Goal: Task Accomplishment & Management: Complete application form

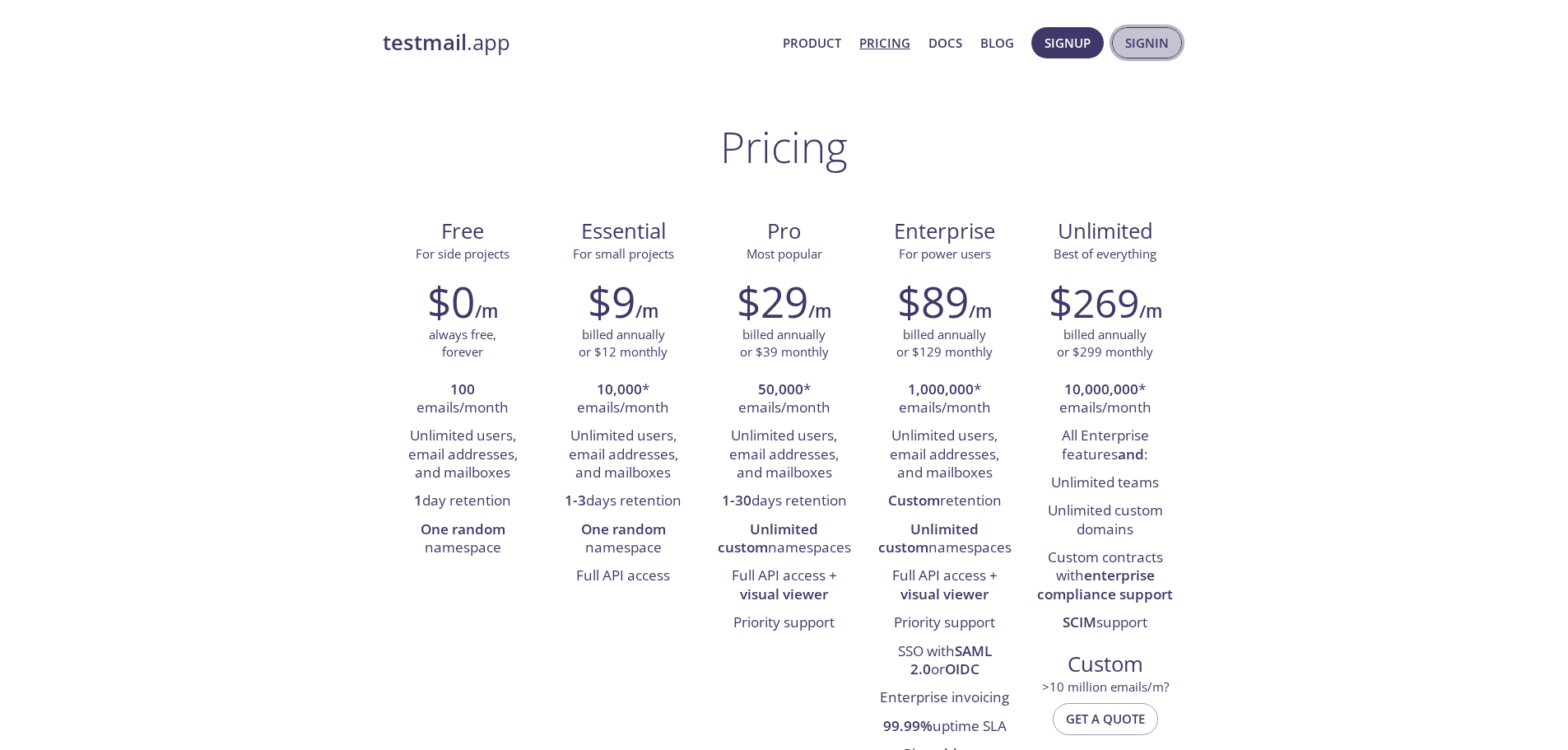
click at [1143, 47] on span "Signin" at bounding box center [1148, 42] width 44 height 21
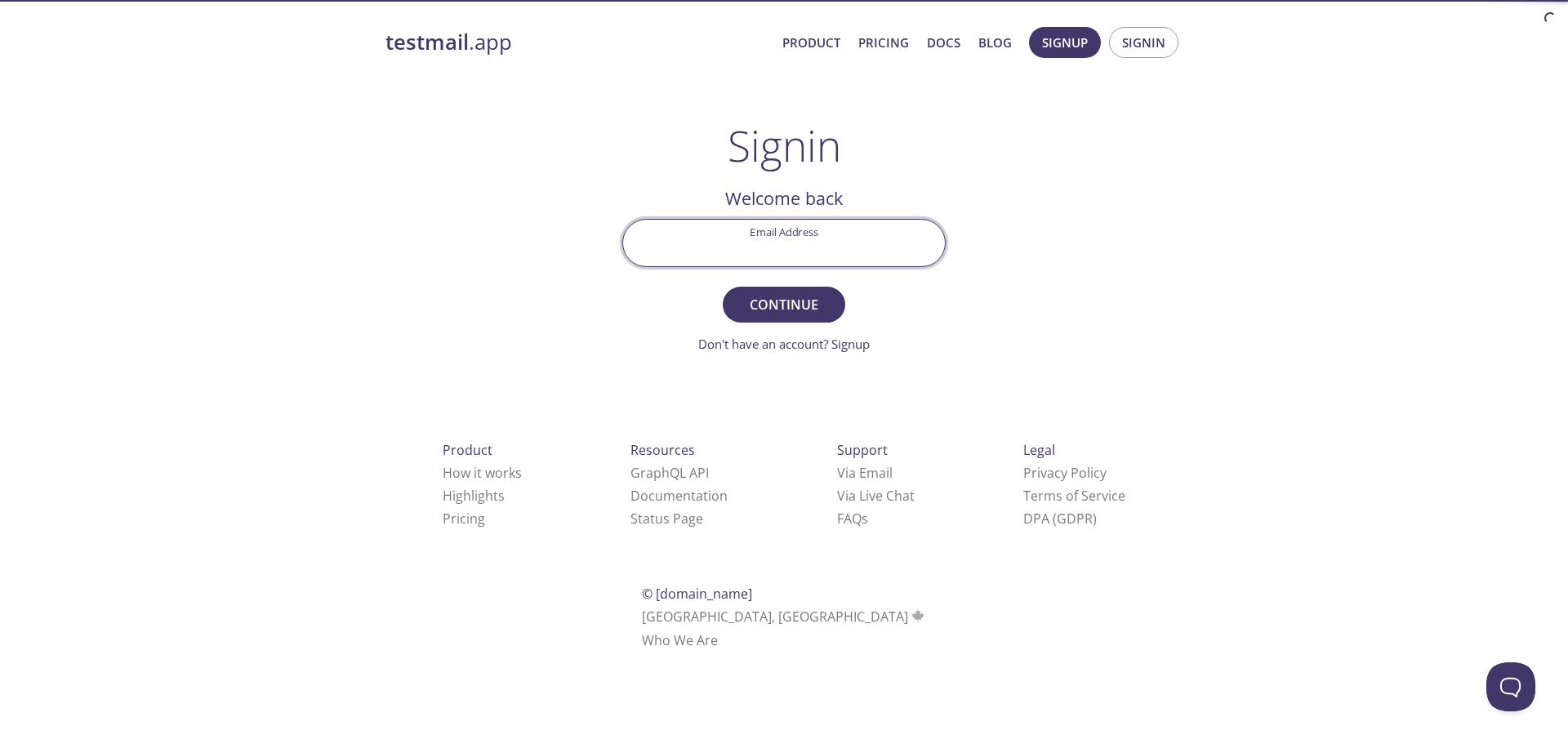
click at [744, 248] on input "Email Address" at bounding box center [784, 243] width 322 height 47
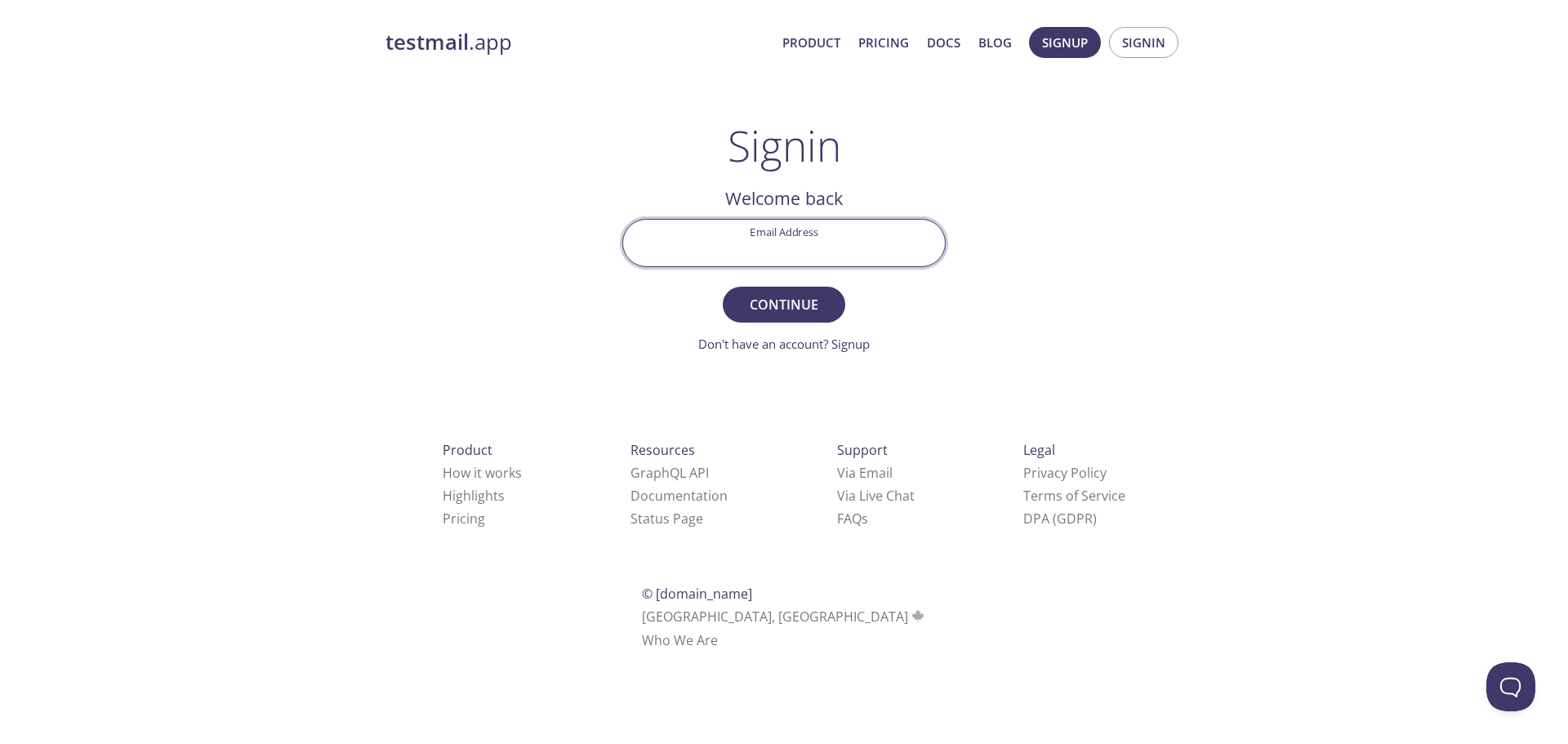
click at [1041, 152] on div "testmail .app Product Pricing Docs Blog Signup Signin Signin Welcome back Email…" at bounding box center [784, 356] width 836 height 681
click at [850, 342] on link "Don't have an account? Signup" at bounding box center [784, 344] width 172 height 16
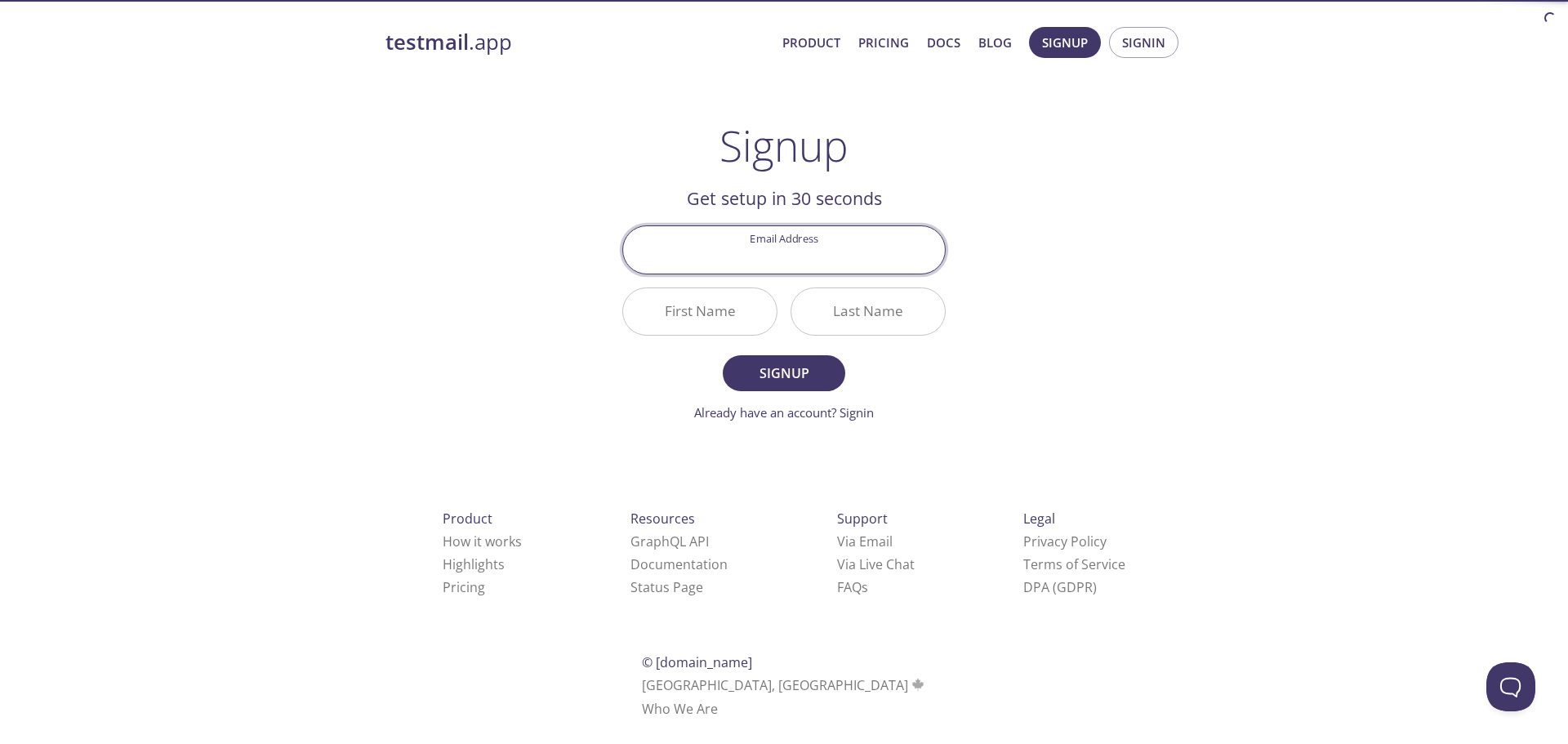
click at [837, 258] on input "Email Address" at bounding box center [784, 250] width 322 height 47
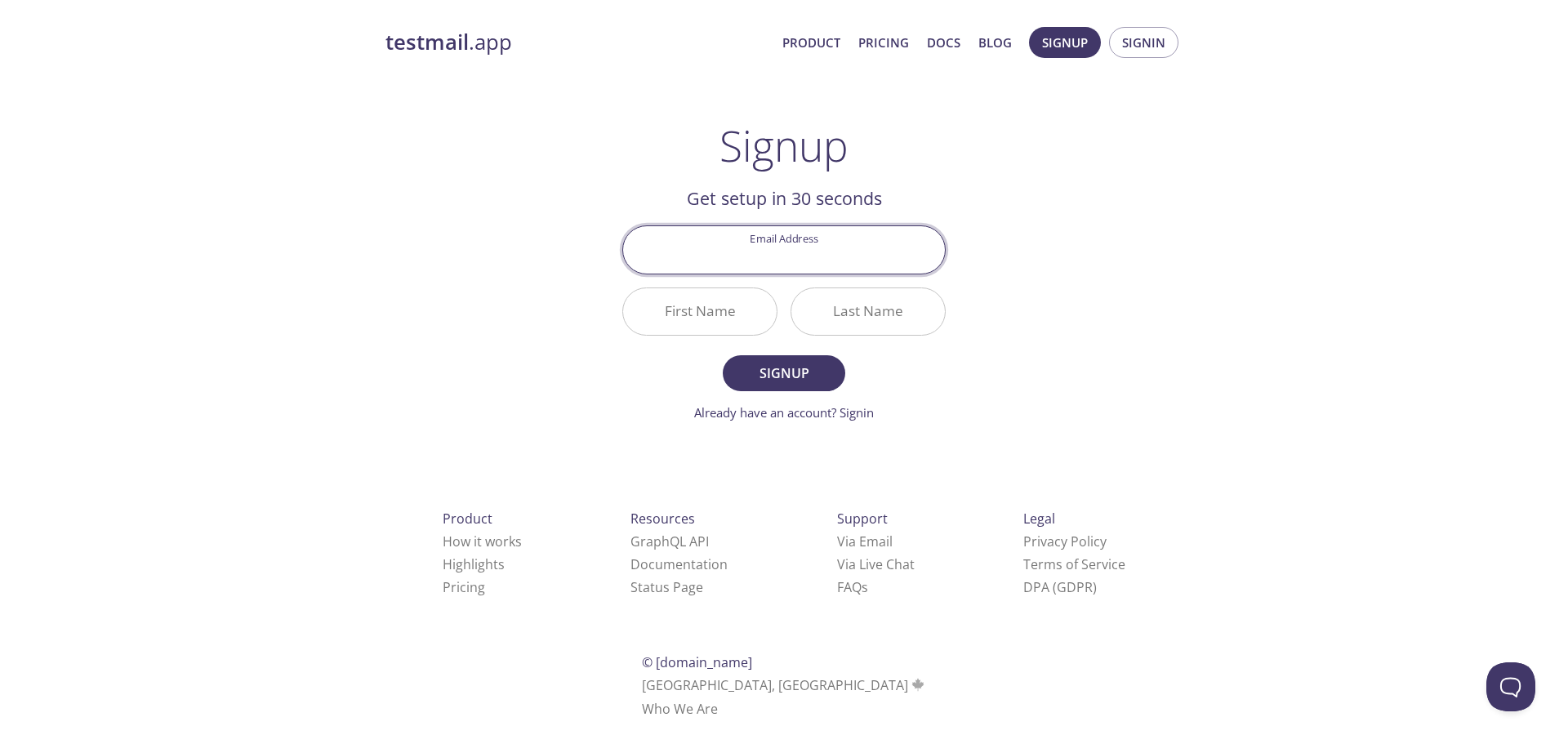
type input "[EMAIL_ADDRESS][DOMAIN_NAME]"
click at [721, 318] on input "First Name" at bounding box center [699, 312] width 153 height 47
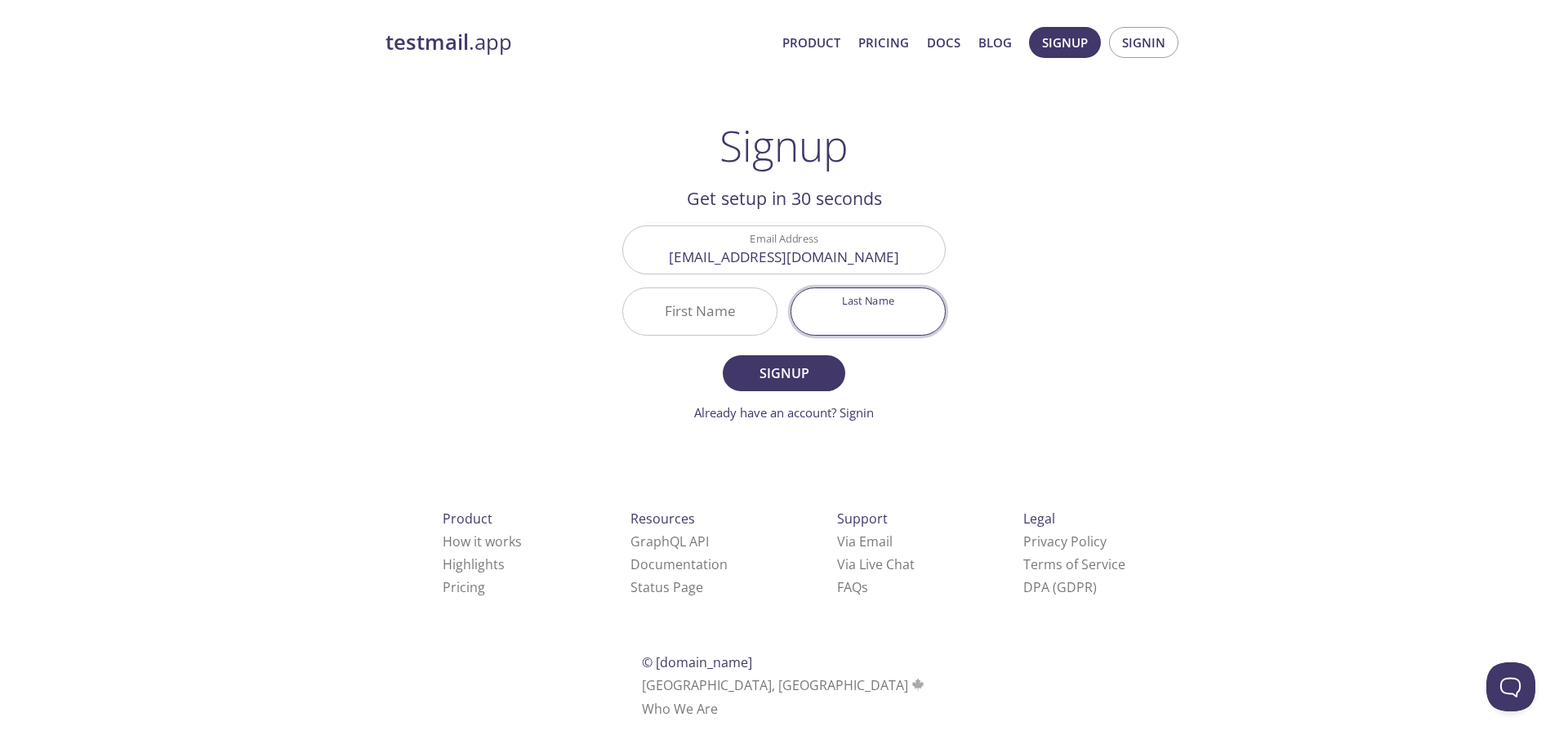
click at [828, 294] on input "Last Name" at bounding box center [868, 312] width 153 height 47
click at [728, 321] on input "First Name" at bounding box center [699, 312] width 153 height 47
type input "Surya"
click at [828, 317] on input "Last Name" at bounding box center [868, 312] width 153 height 47
type input "j"
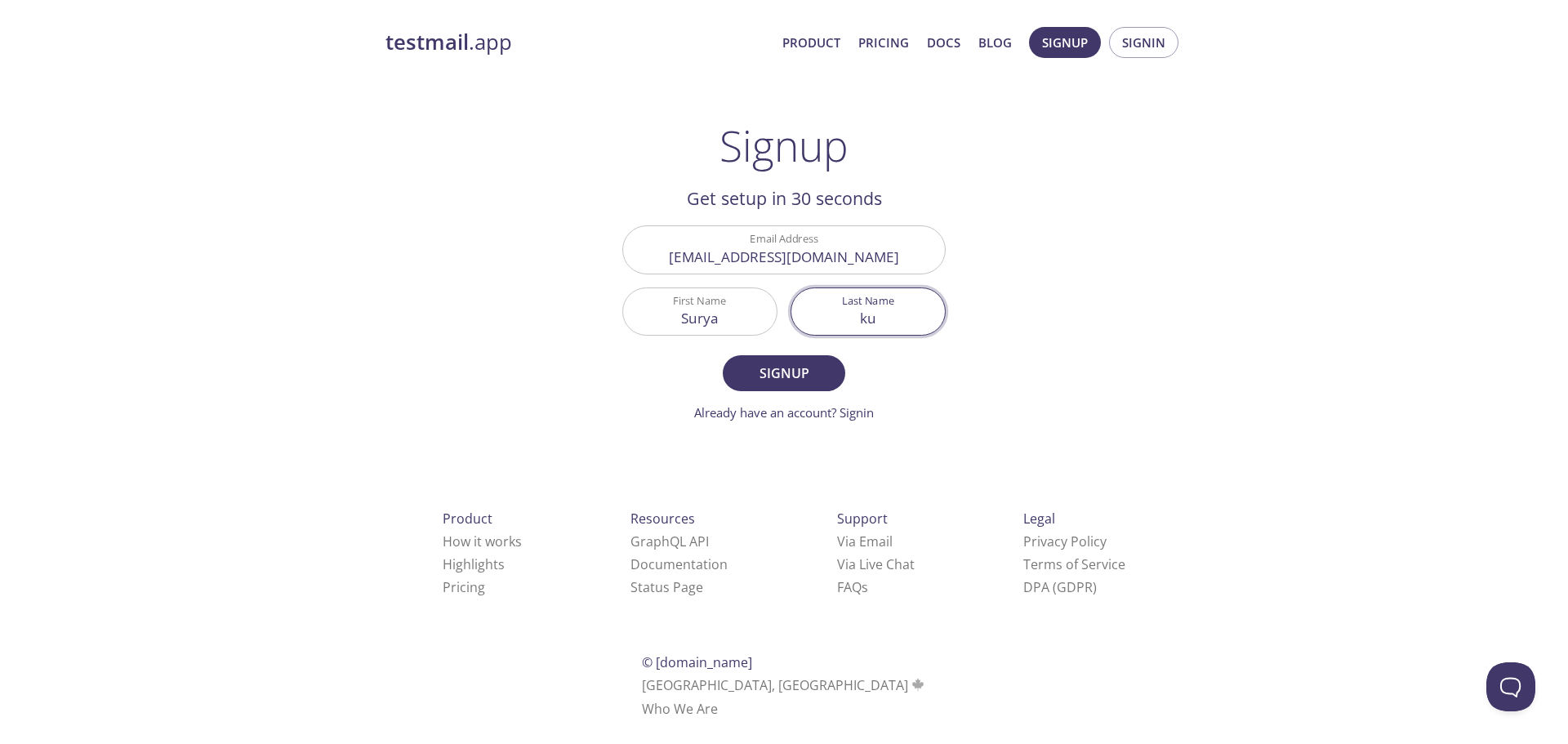
type input "k"
click at [694, 323] on input "Surya" at bounding box center [699, 312] width 153 height 47
type input "J"
type input "[PERSON_NAME]"
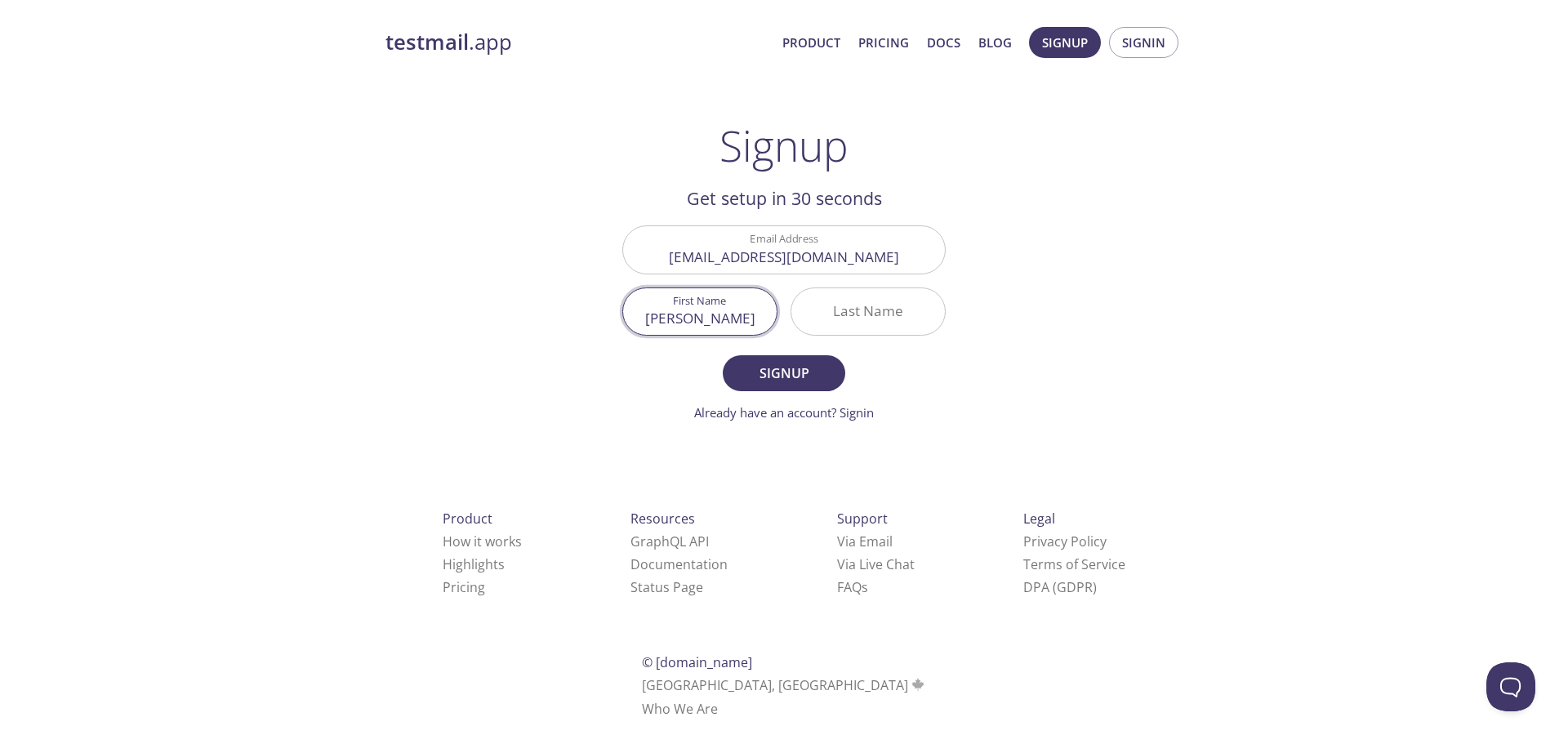
click at [839, 326] on input "Last Name" at bounding box center [868, 312] width 153 height 47
type input "sion"
click at [800, 367] on span "Signup" at bounding box center [783, 373] width 86 height 23
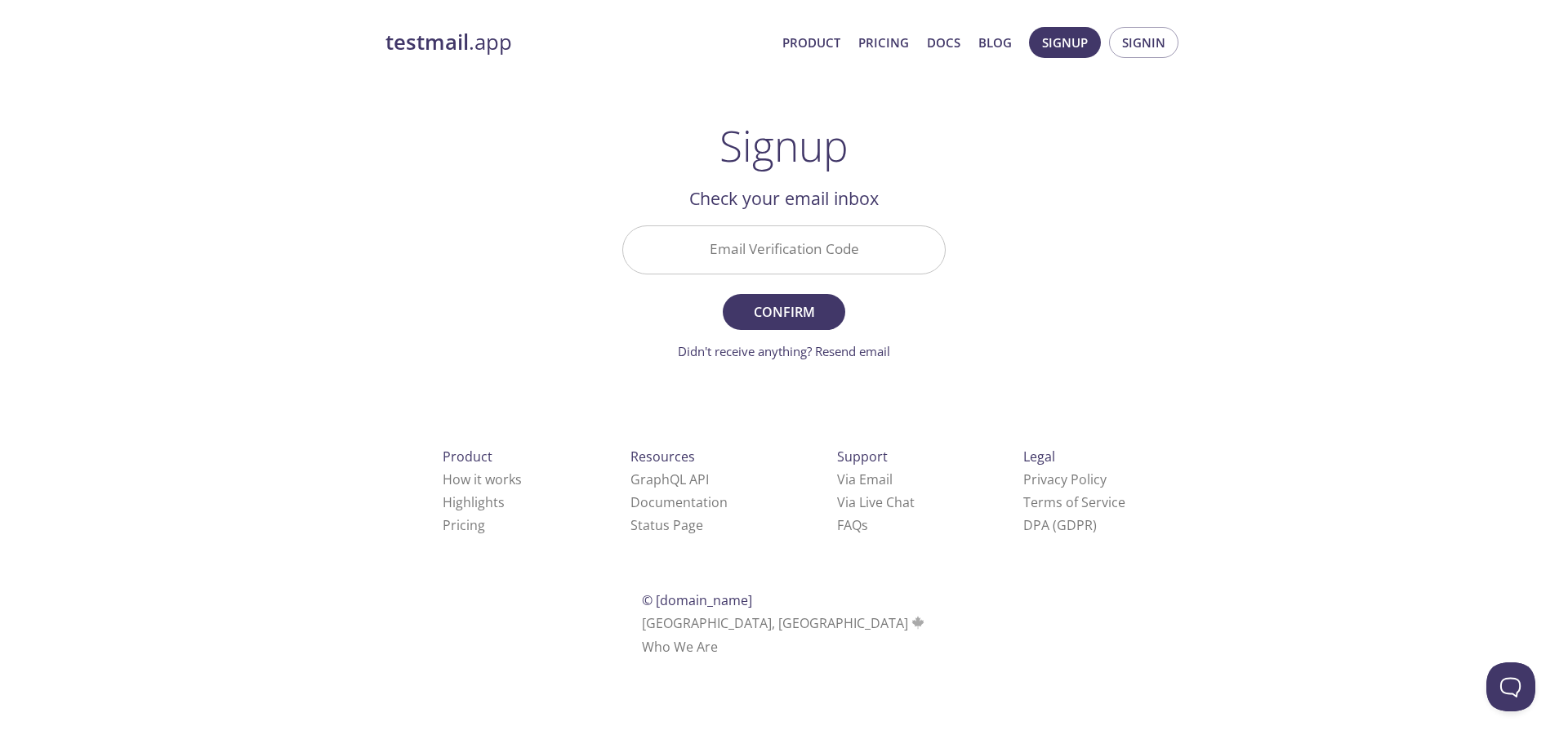
click at [815, 226] on input "Email Verification Code" at bounding box center [784, 250] width 322 height 47
paste input "KAGHFD9"
type input "KAGHFD9"
click at [762, 301] on span "Confirm" at bounding box center [783, 312] width 86 height 23
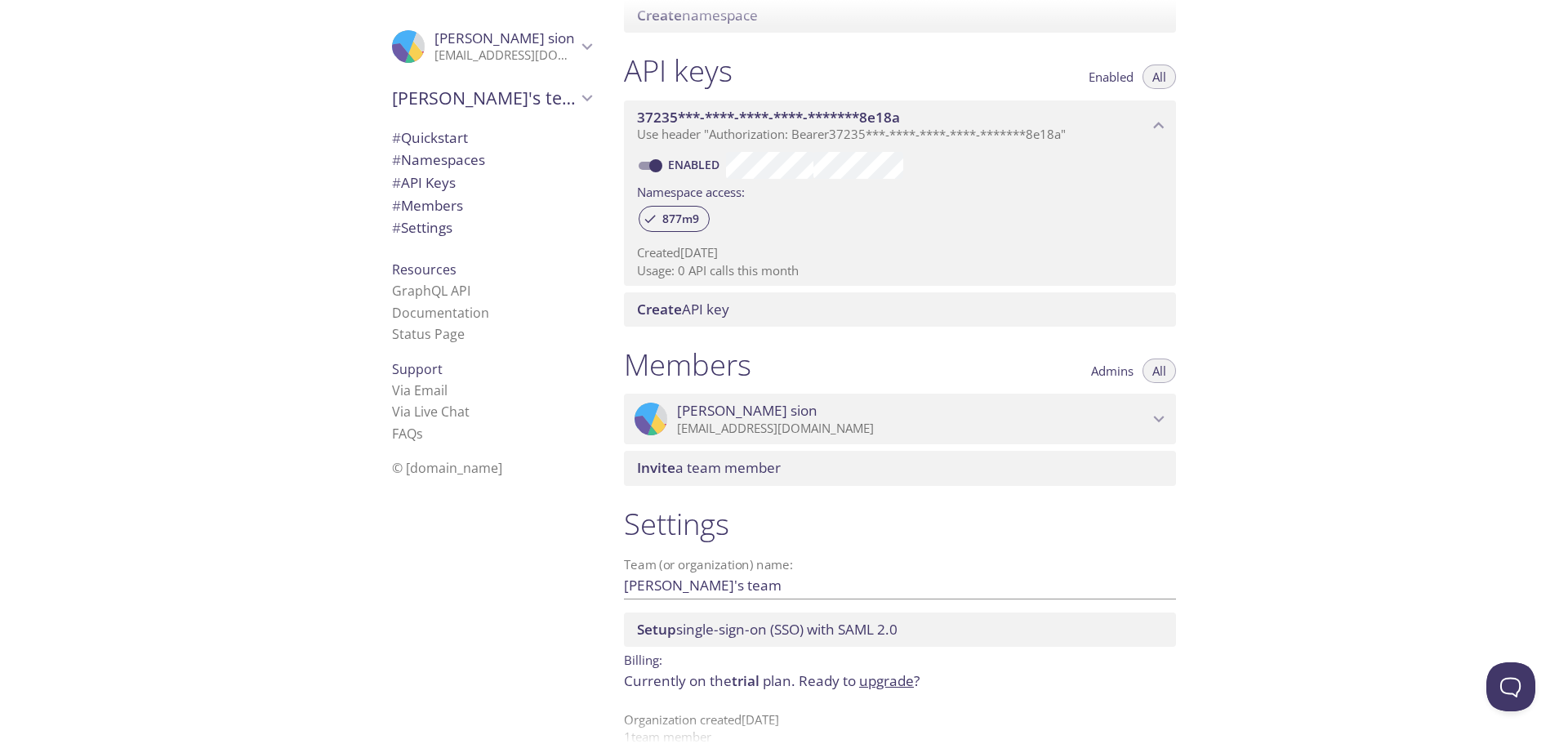
scroll to position [417, 0]
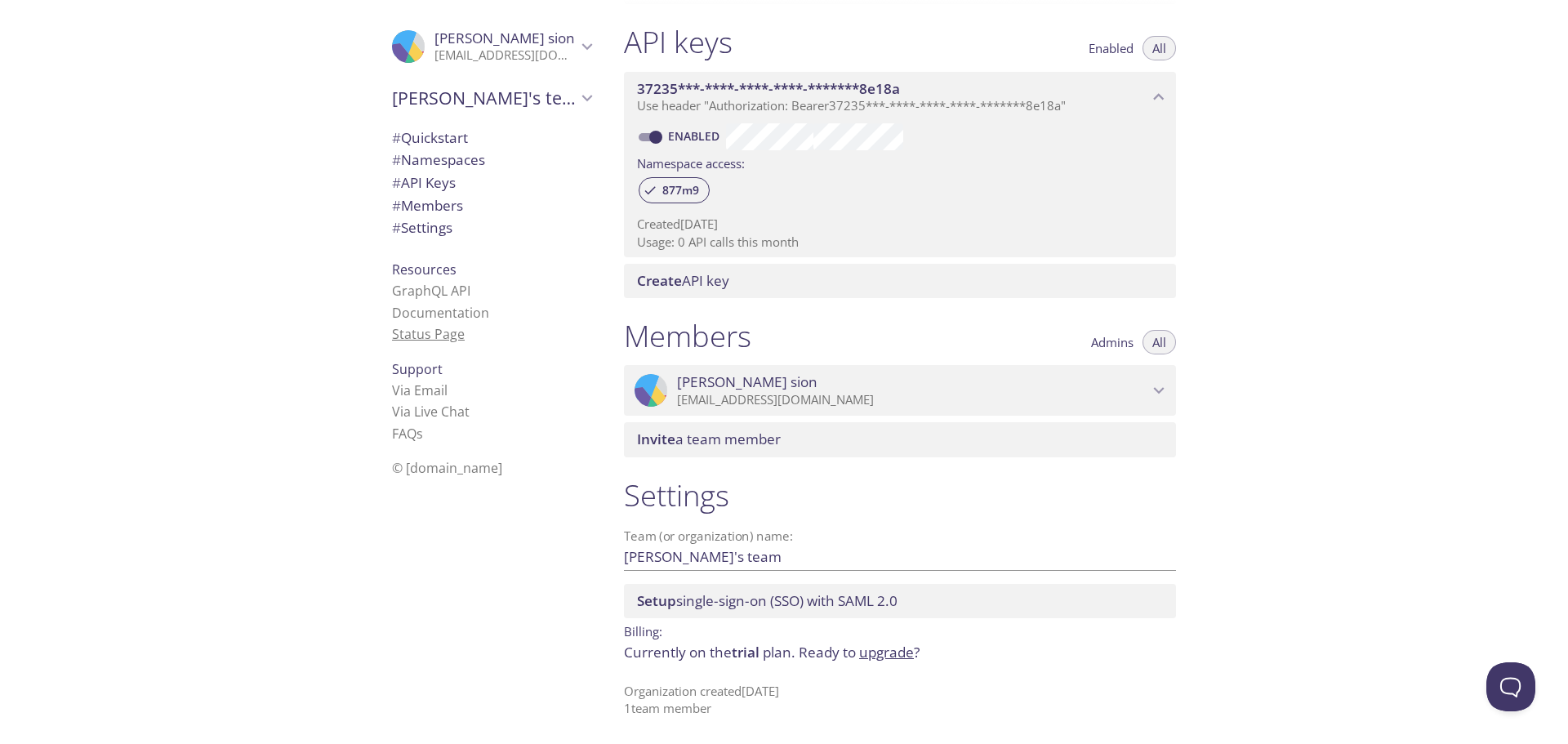
click at [433, 333] on link "Status Page" at bounding box center [428, 333] width 73 height 18
click at [562, 86] on span "[PERSON_NAME]'s team" at bounding box center [484, 97] width 184 height 23
click at [563, 86] on span "[PERSON_NAME]'s team" at bounding box center [484, 97] width 184 height 23
click at [576, 40] on icon "Jimmy sion" at bounding box center [586, 46] width 21 height 21
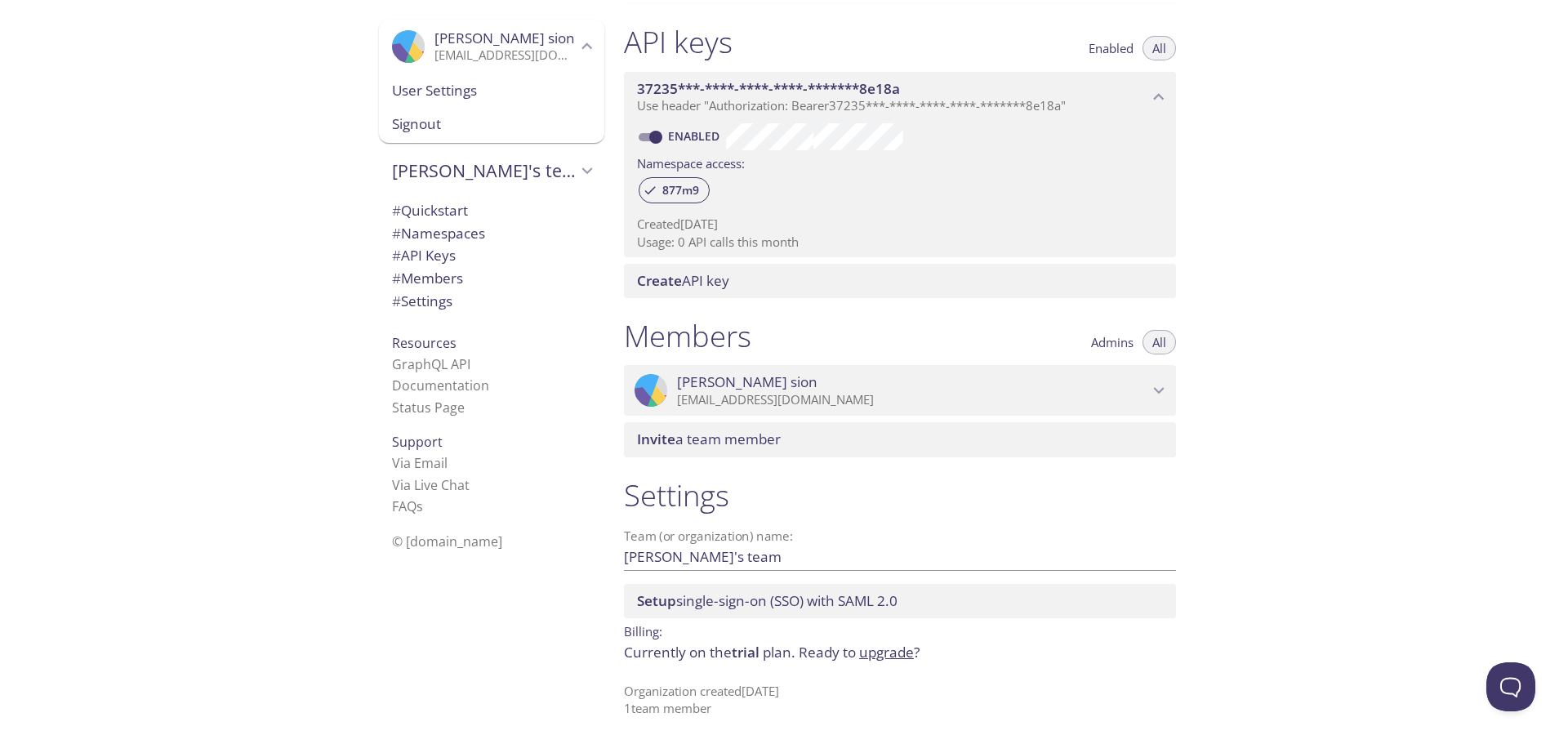
click at [455, 96] on span "User Settings" at bounding box center [492, 90] width 199 height 21
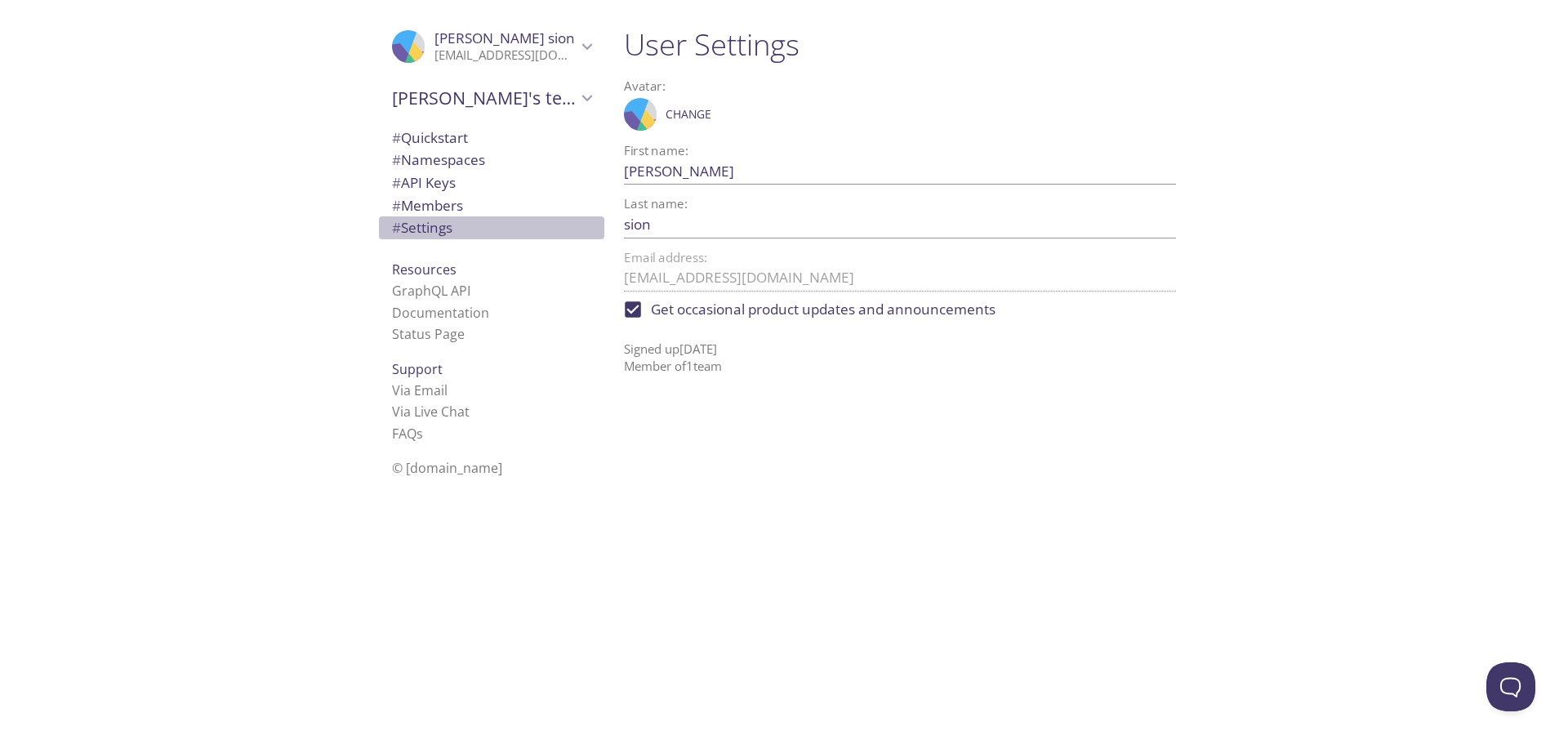
click at [438, 230] on span "# Settings" at bounding box center [422, 227] width 60 height 18
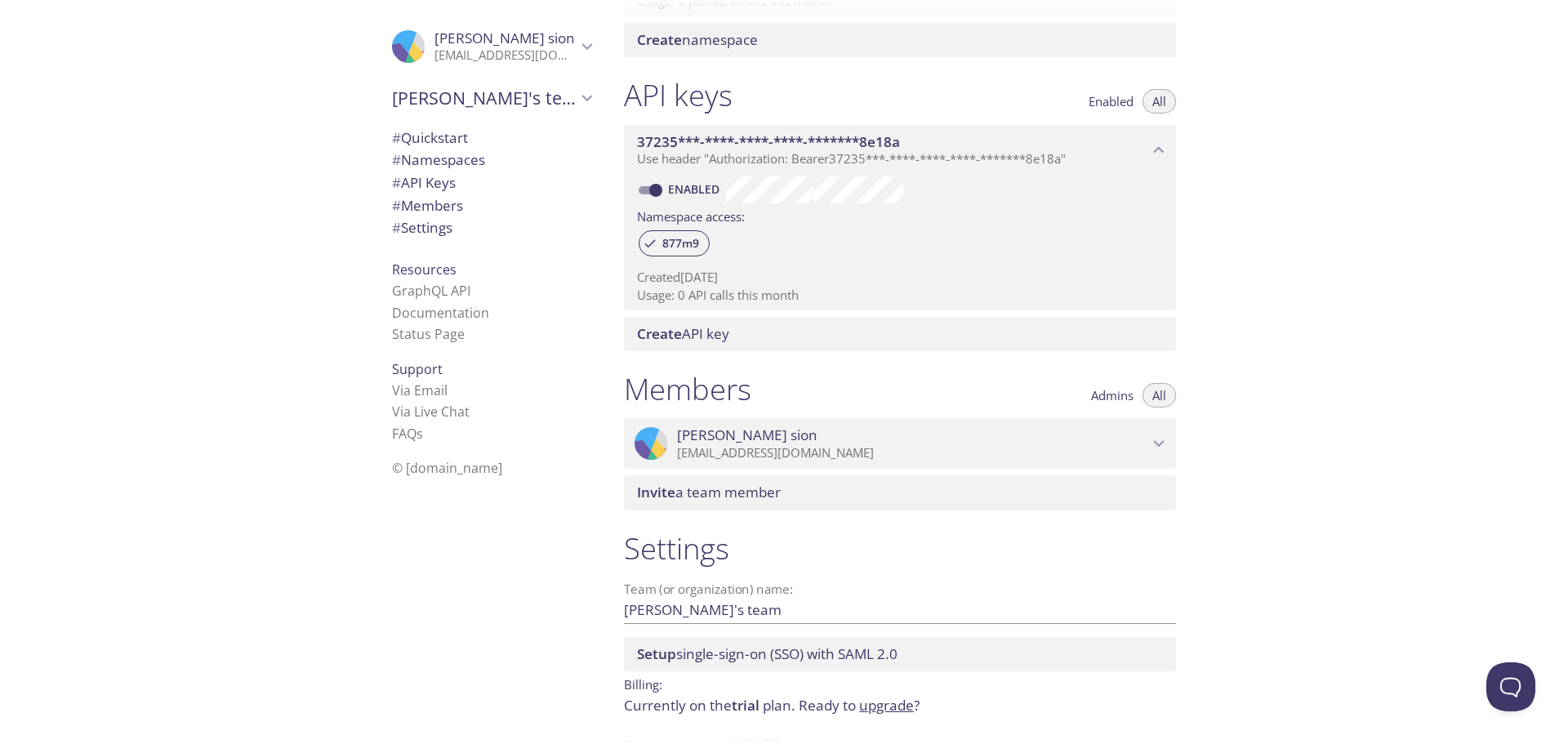
scroll to position [336, 0]
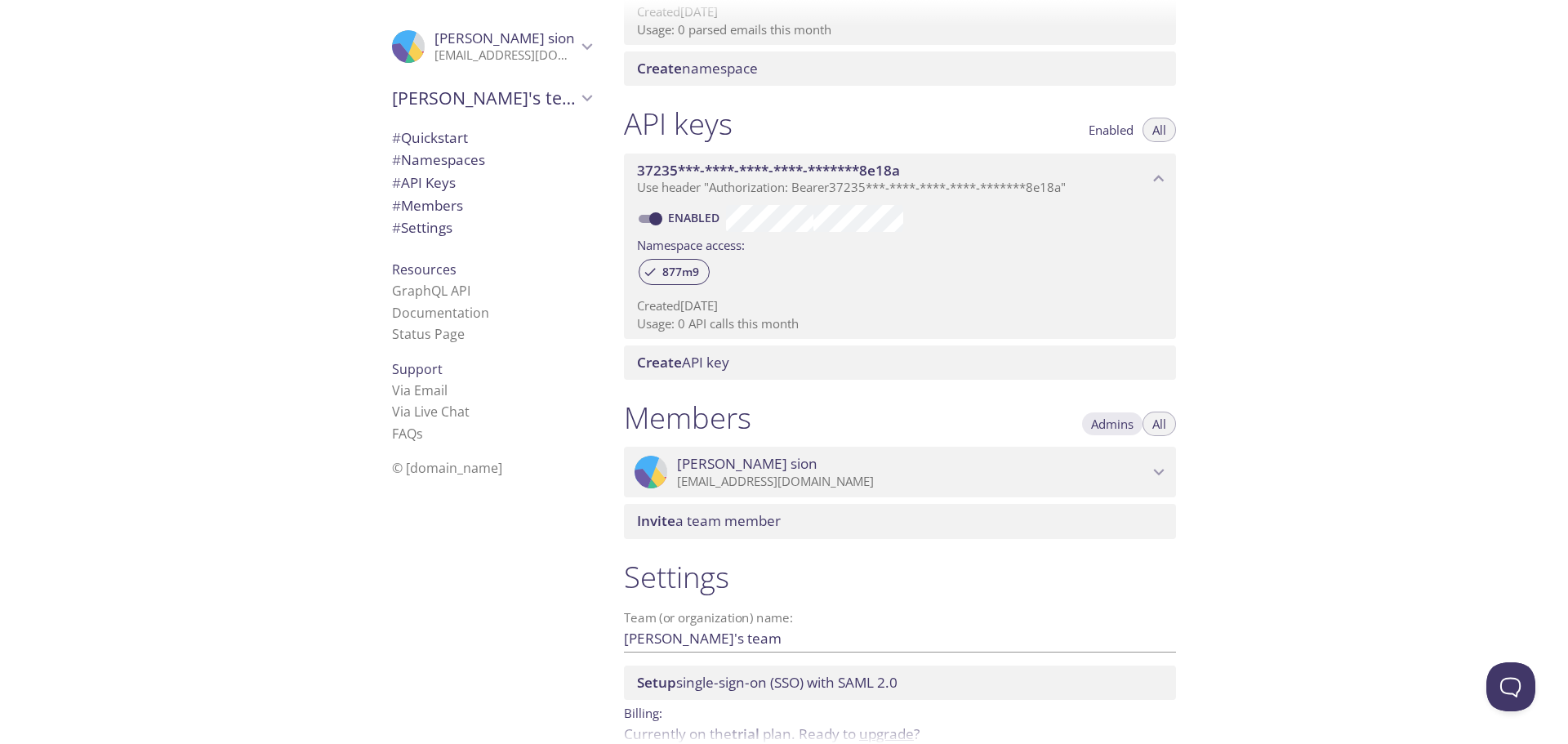
click at [1105, 424] on span "Admins" at bounding box center [1112, 424] width 43 height 0
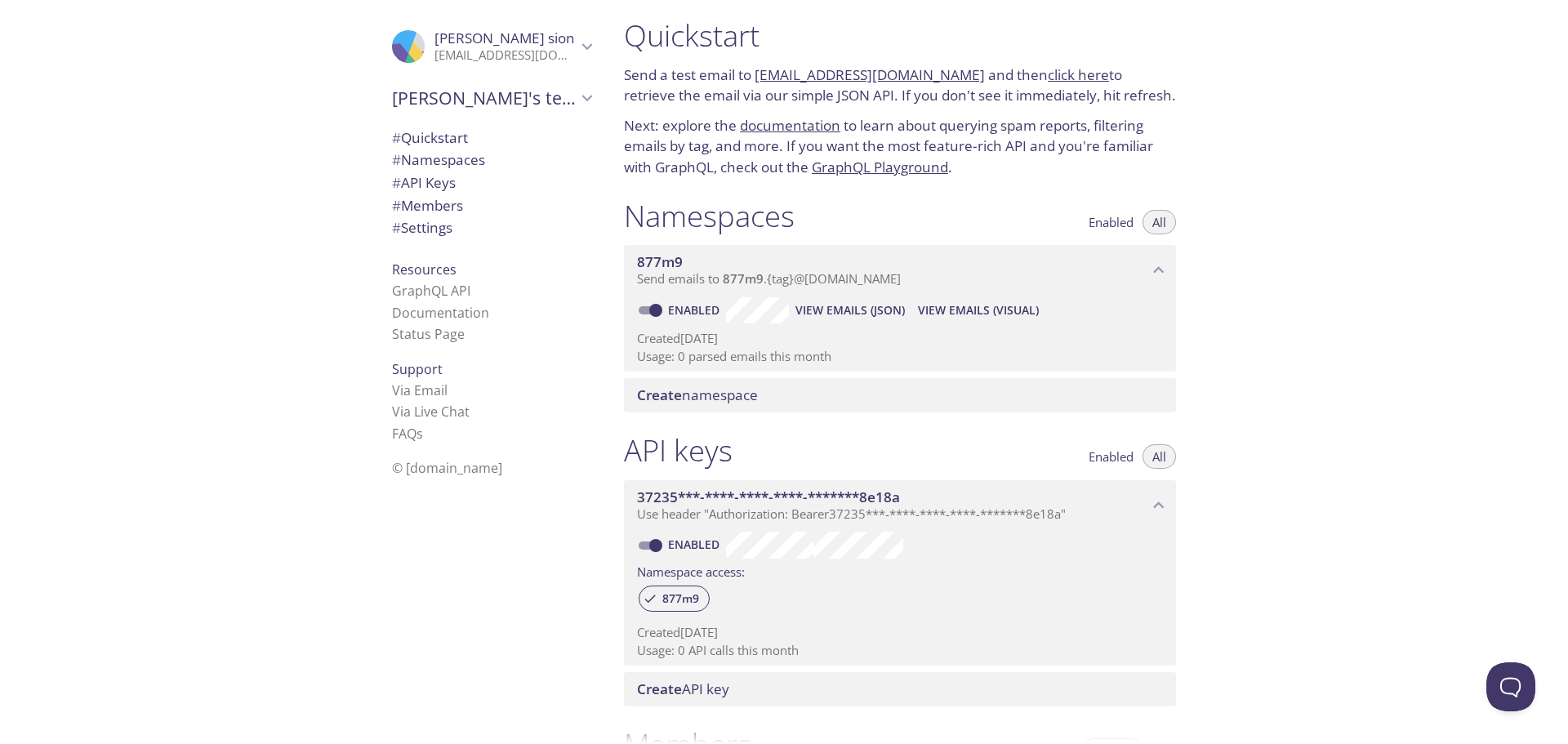
scroll to position [0, 0]
